Goal: Navigation & Orientation: Find specific page/section

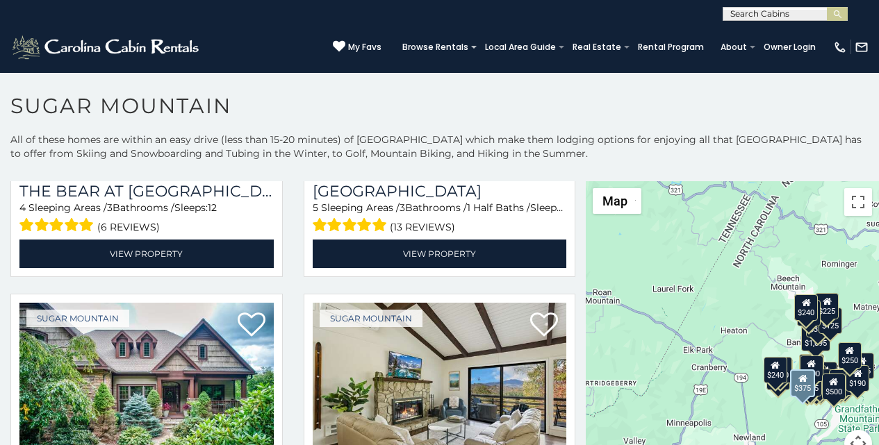
scroll to position [290, 0]
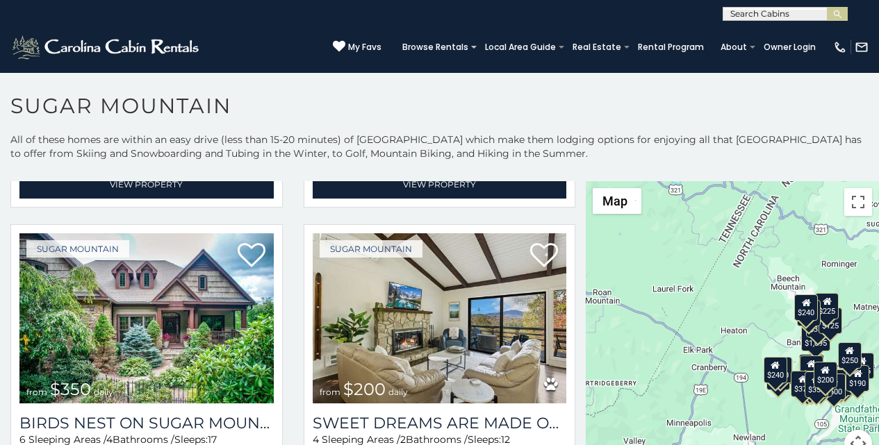
click at [356, 11] on div "**********" at bounding box center [439, 10] width 879 height 21
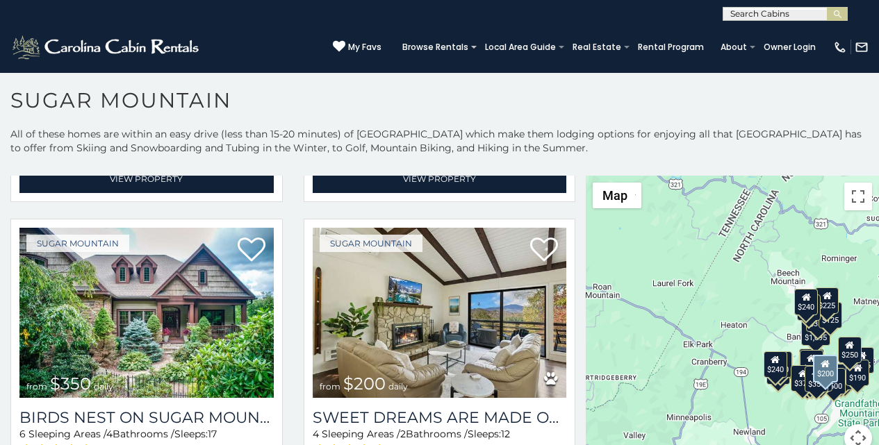
scroll to position [0, 0]
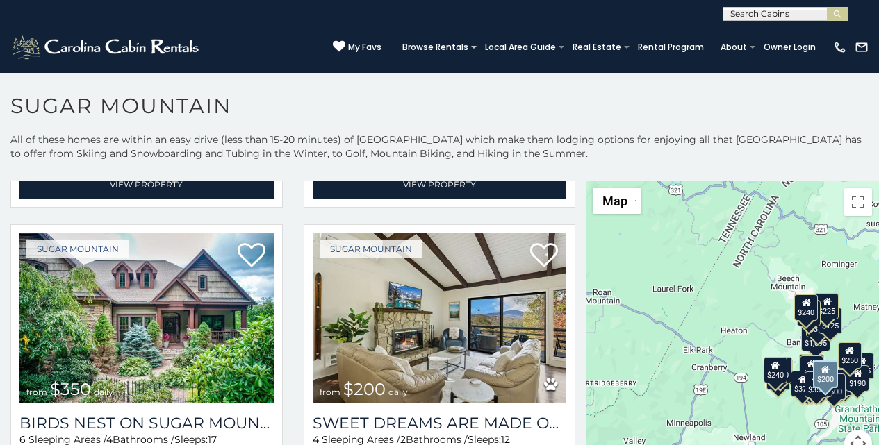
click at [317, 3] on div "**********" at bounding box center [439, 10] width 879 height 21
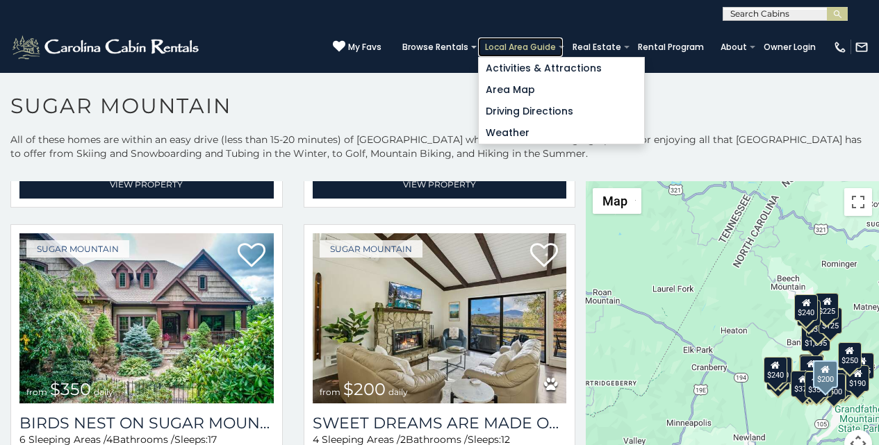
click at [543, 40] on link "Local Area Guide" at bounding box center [520, 47] width 85 height 19
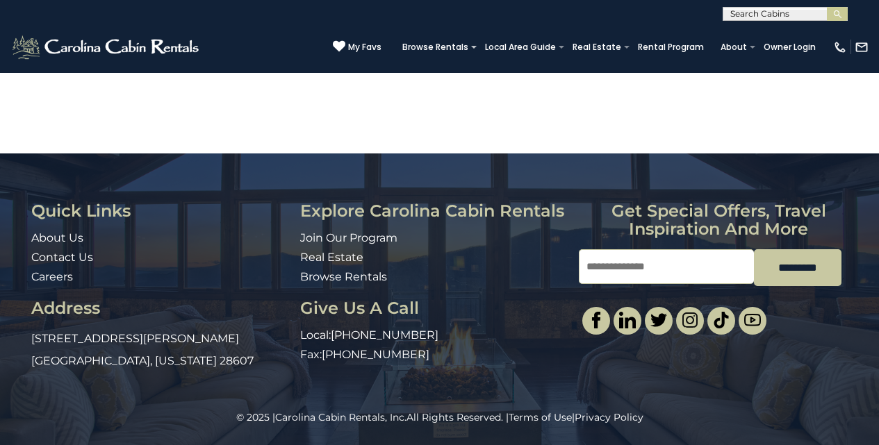
scroll to position [1109, 0]
click at [597, 441] on div "© 2025 | Carolina Cabin Rentals, Inc. All Rights Reserved. | Terms of Use | Pri…" at bounding box center [439, 428] width 879 height 35
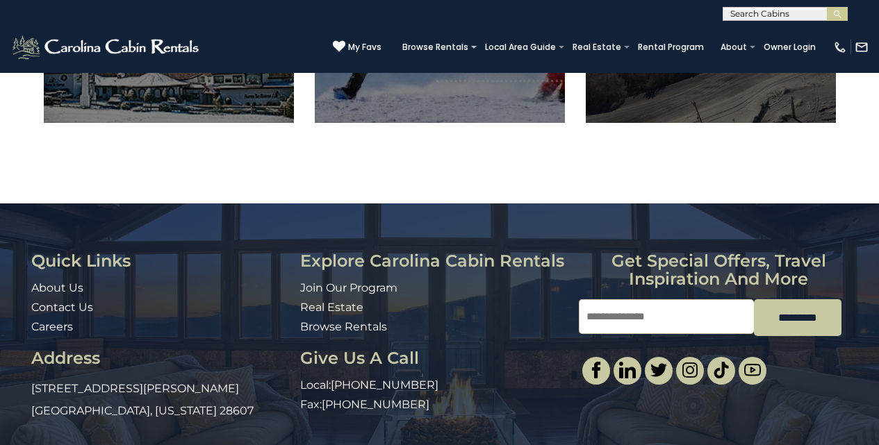
scroll to position [820, 0]
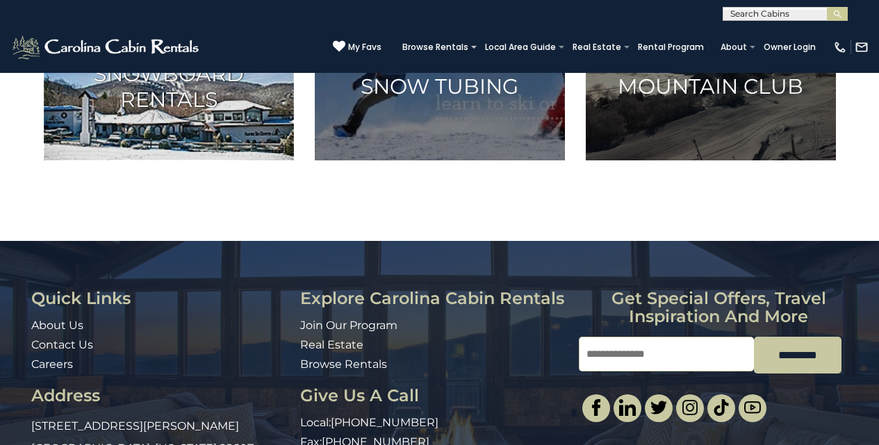
click at [72, 112] on h3 "Ski and Snowboard Rentals" at bounding box center [168, 73] width 215 height 77
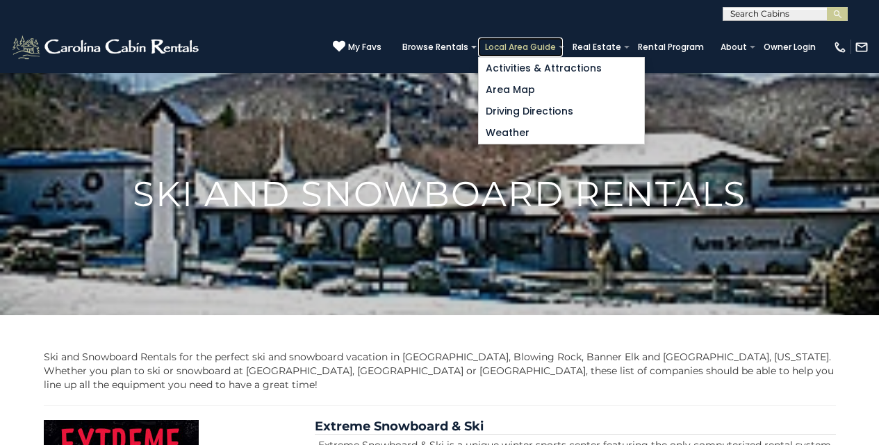
click at [536, 40] on link "Local Area Guide" at bounding box center [520, 47] width 85 height 19
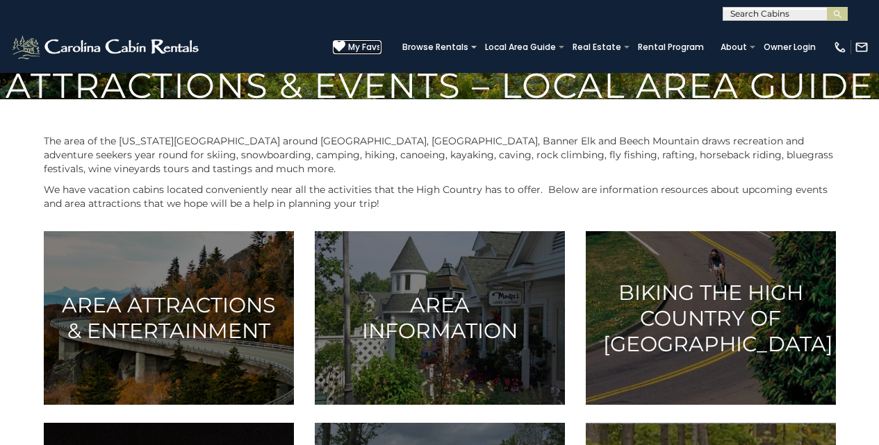
click at [345, 42] on icon at bounding box center [339, 46] width 13 height 13
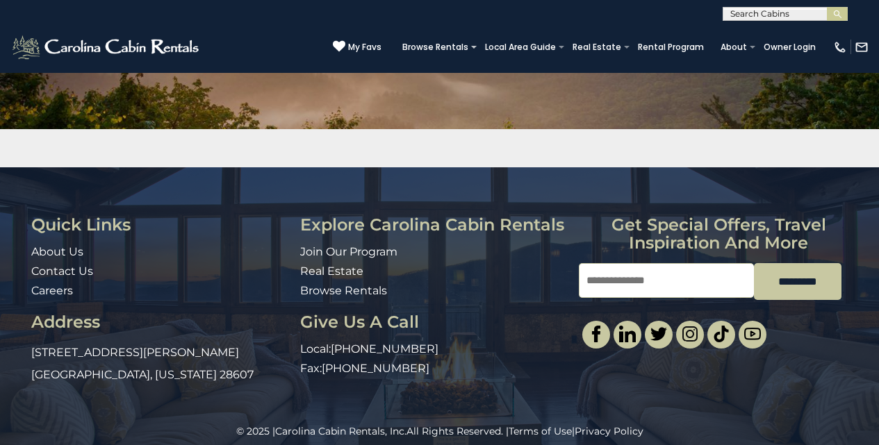
scroll to position [200, 0]
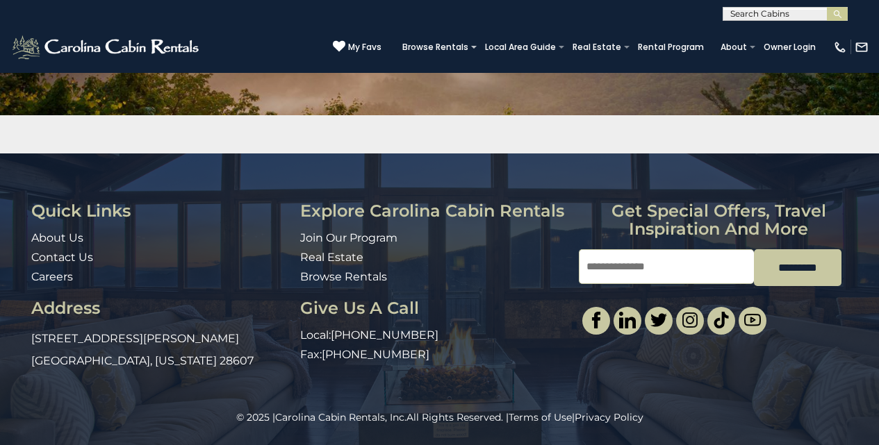
click at [613, 401] on div "Quick Links About Us Contact Us Careers Address 491 George Wilson Road Boone, N…" at bounding box center [439, 282] width 879 height 257
click at [35, 233] on link "About Us" at bounding box center [57, 237] width 52 height 13
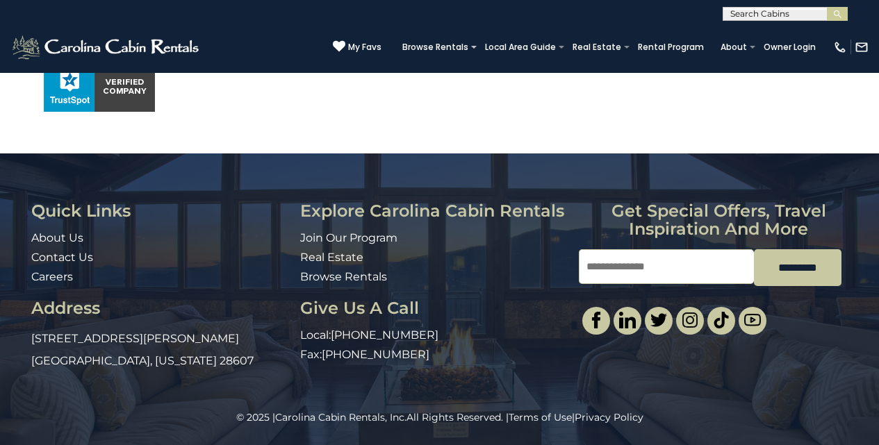
scroll to position [1021, 0]
click at [615, 441] on div "© 2025 | Carolina Cabin Rentals, Inc. All Rights Reserved. | Terms of Use | Pri…" at bounding box center [439, 428] width 879 height 35
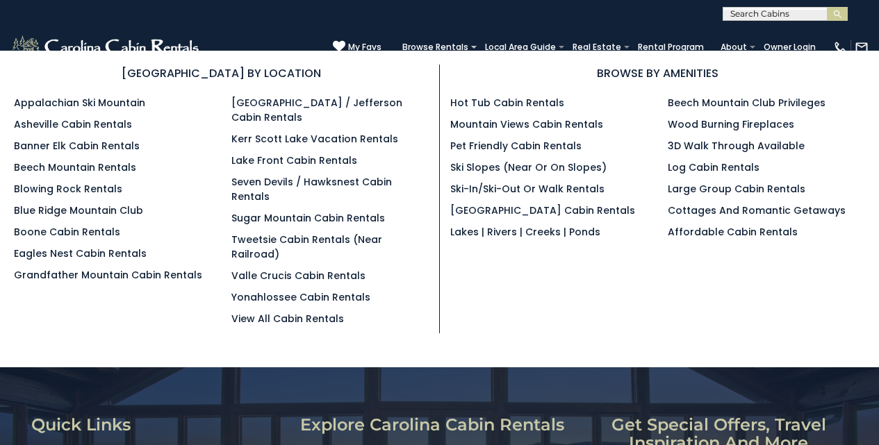
scroll to position [616, 0]
